Goal: Information Seeking & Learning: Check status

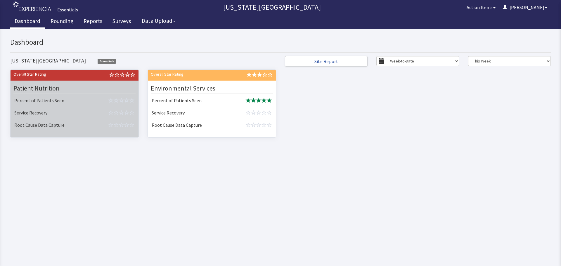
click at [61, 105] on td "Percent of Patients Seen" at bounding box center [52, 101] width 80 height 12
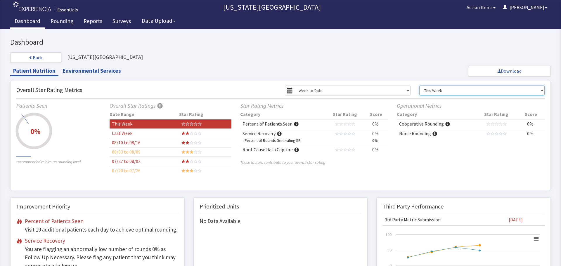
click at [441, 91] on select "This Week Last Week 08/10 to 08/16 08/03 to 08/09 07/27 to 08/02 07/20 to 07/26" at bounding box center [482, 91] width 126 height 10
select select "1"
click at [419, 86] on select "This Week Last Week 08/10 to 08/16 08/03 to 08/09 07/27 to 08/02 07/20 to 07/26" at bounding box center [482, 91] width 126 height 10
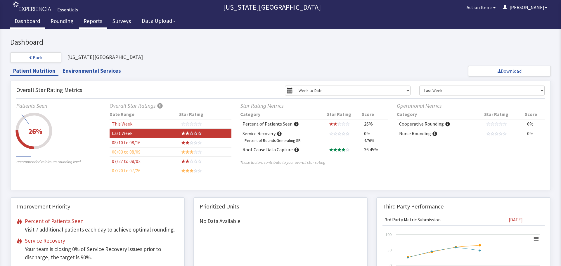
click at [99, 21] on link "Reports" at bounding box center [92, 22] width 27 height 15
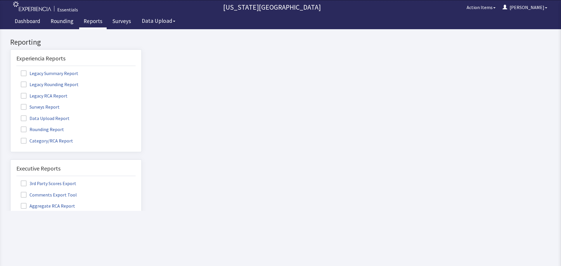
click at [23, 107] on span at bounding box center [24, 107] width 6 height 6
click at [11, 104] on input "Surveys Report" at bounding box center [11, 104] width 0 height 0
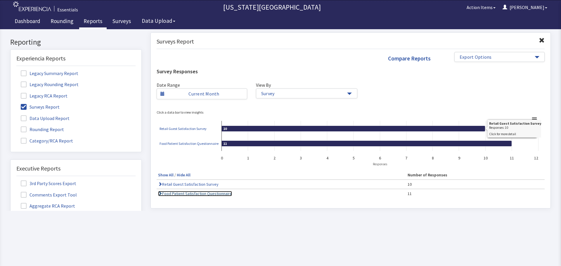
click at [224, 192] on link "Food Patient Satisfaction Questionnaire" at bounding box center [195, 193] width 74 height 5
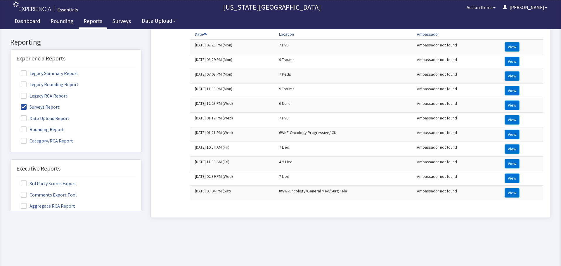
scroll to position [175, 0]
click at [506, 190] on button "View" at bounding box center [512, 193] width 15 height 10
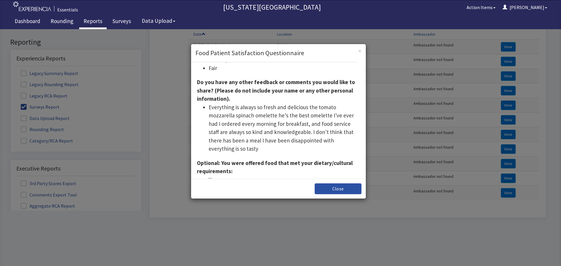
scroll to position [119, 0]
click at [341, 188] on button "Close" at bounding box center [338, 189] width 47 height 11
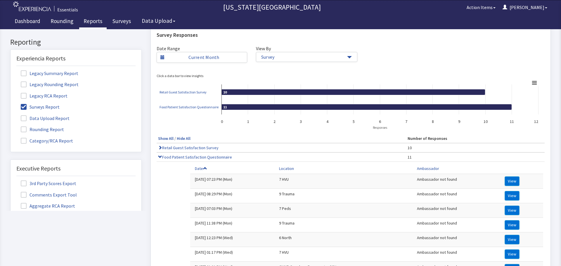
scroll to position [0, 0]
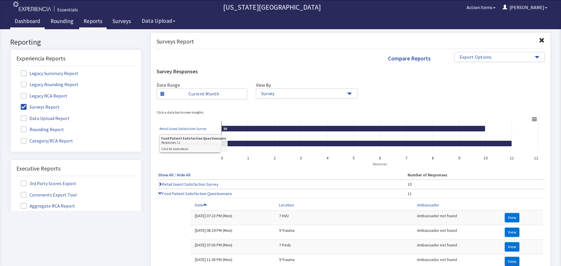
click at [30, 22] on link "Dashboard" at bounding box center [27, 22] width 34 height 15
